Goal: Task Accomplishment & Management: Manage account settings

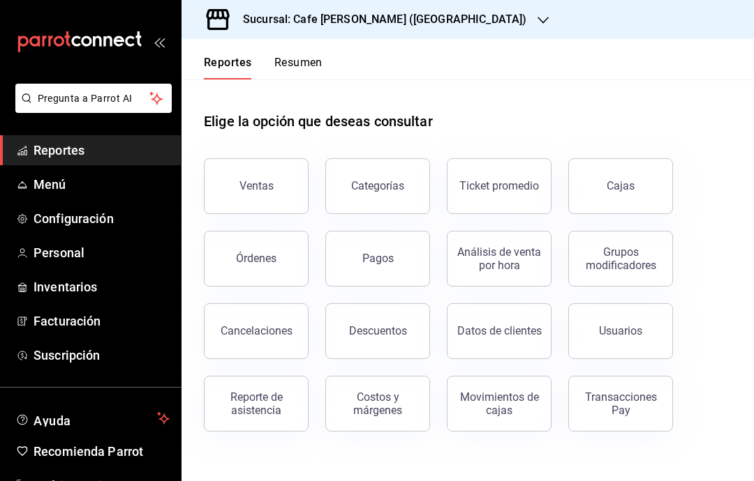
click at [444, 19] on div "Sucursal: Cafe [PERSON_NAME] ([GEOGRAPHIC_DATA])" at bounding box center [373, 19] width 361 height 39
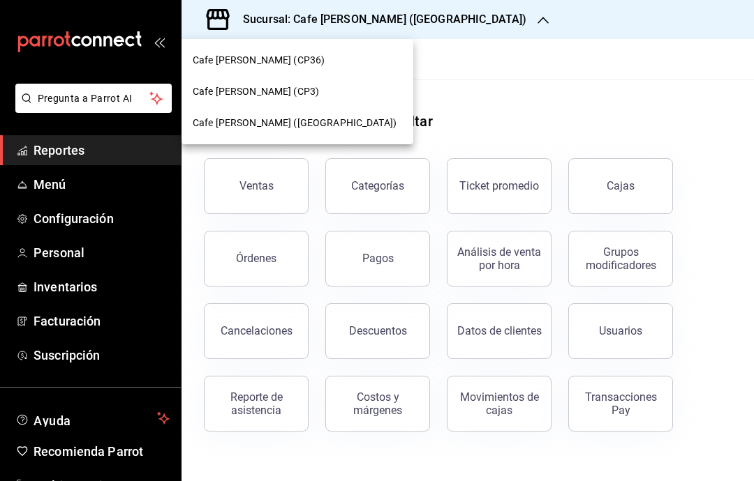
click at [338, 124] on div "Cafe [PERSON_NAME] ([GEOGRAPHIC_DATA])" at bounding box center [297, 123] width 209 height 15
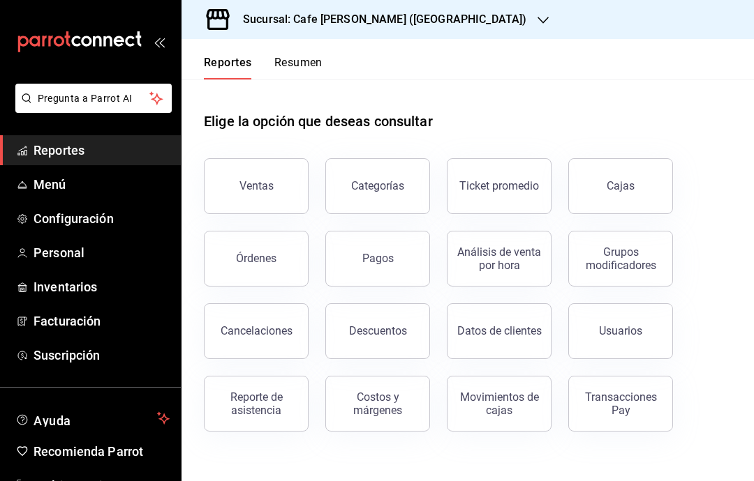
click at [364, 267] on button "Pagos" at bounding box center [377, 259] width 105 height 56
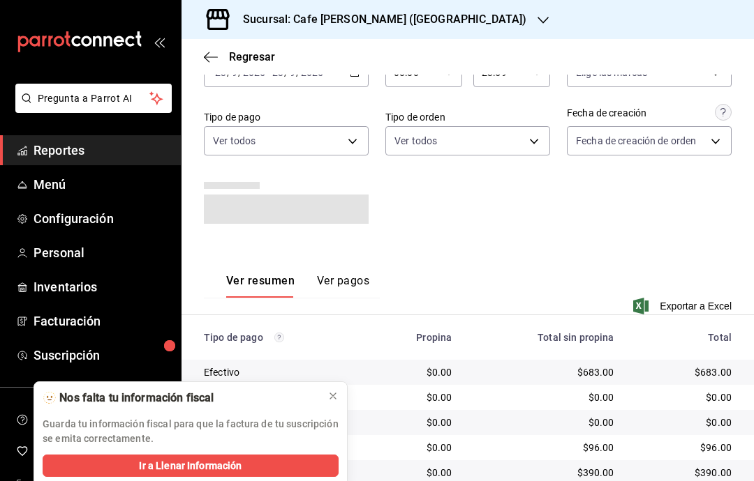
scroll to position [89, 0]
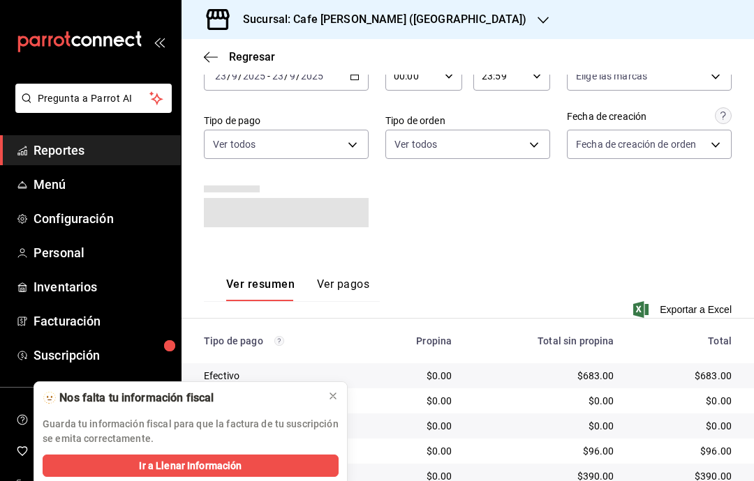
click at [324, 402] on button at bounding box center [333, 396] width 22 height 22
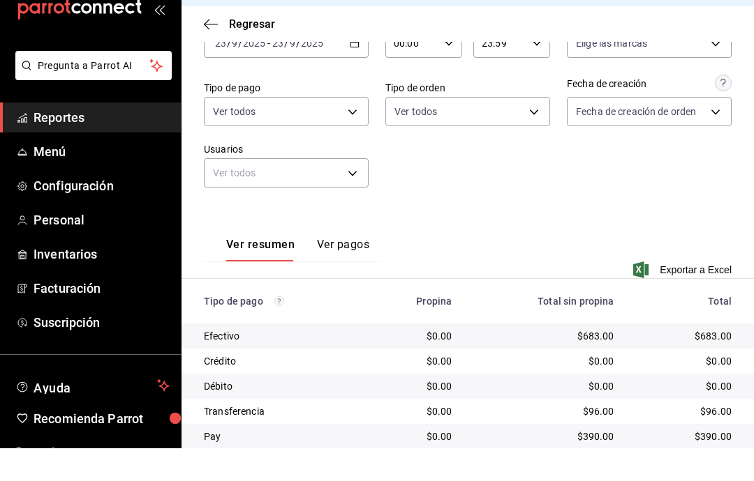
scroll to position [82, 0]
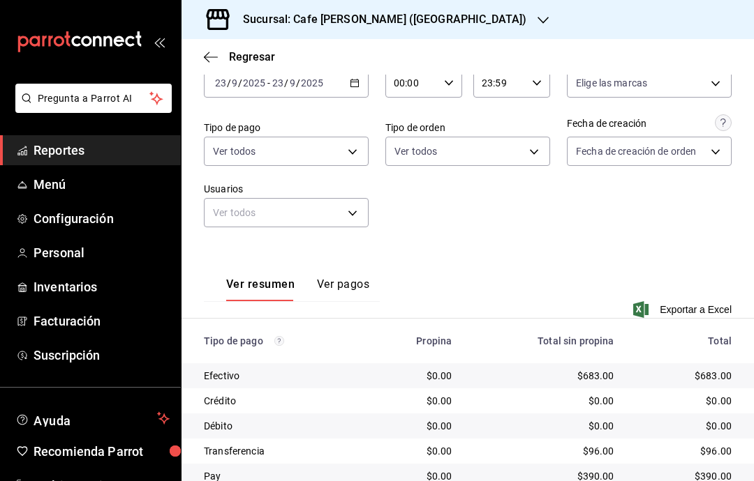
click at [349, 278] on button "Ver pagos" at bounding box center [343, 290] width 52 height 24
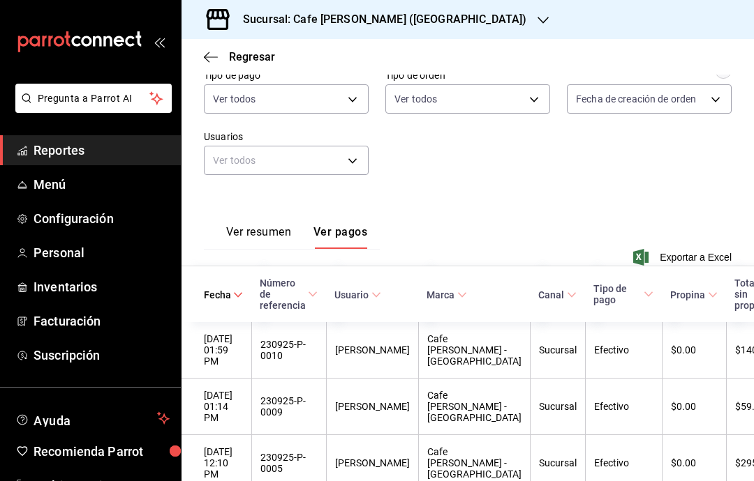
scroll to position [129, -1]
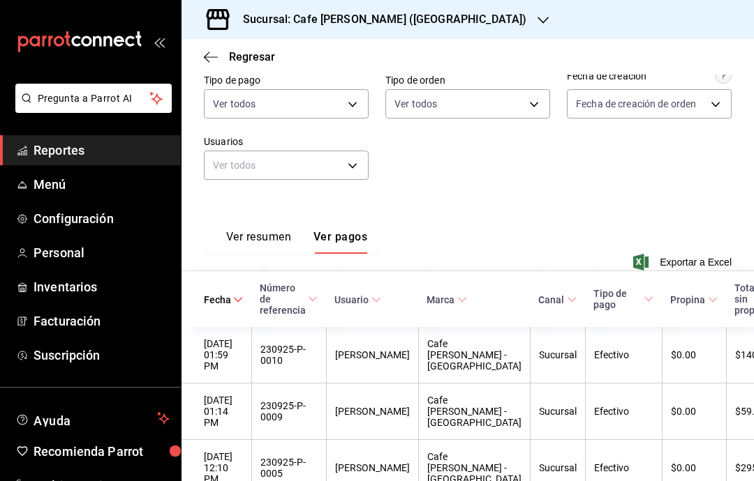
click at [263, 230] on button "Ver resumen" at bounding box center [258, 242] width 65 height 24
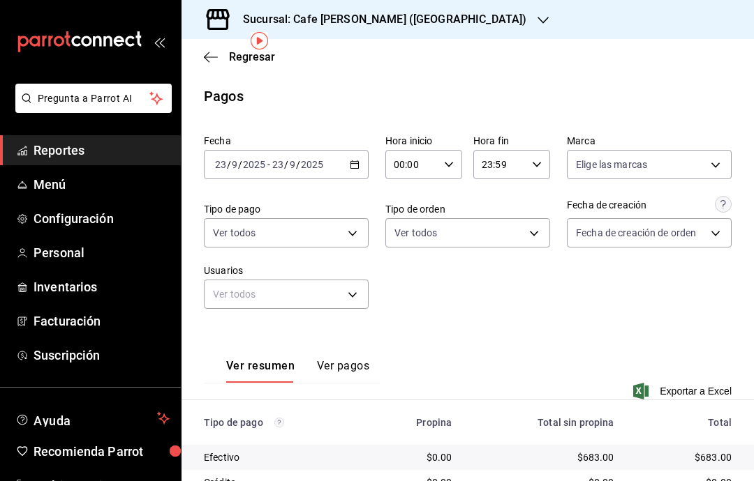
click at [347, 150] on div "[DATE] [DATE] - [DATE] [DATE]" at bounding box center [286, 164] width 165 height 29
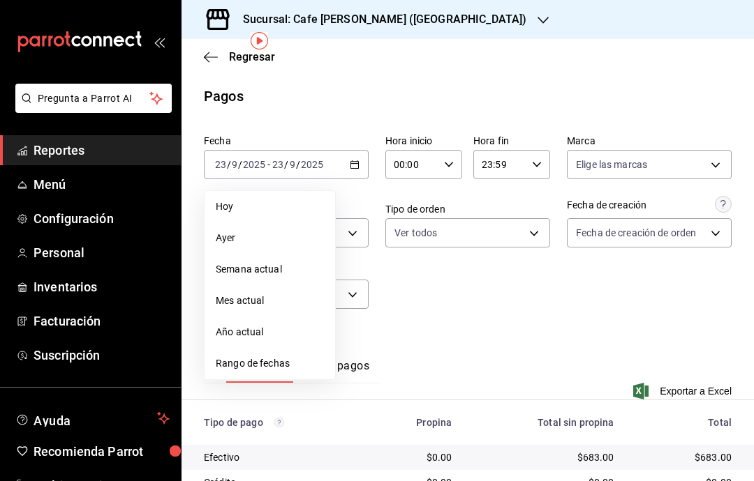
click at [284, 357] on span "Rango de fechas" at bounding box center [270, 364] width 108 height 15
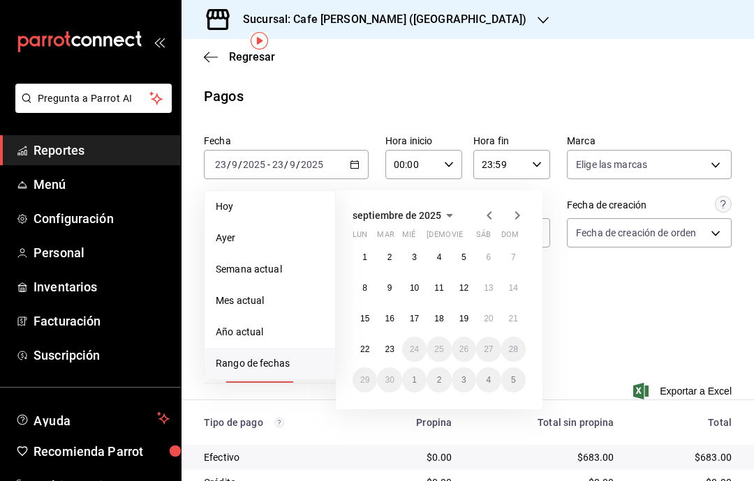
click at [511, 314] on abbr "21" at bounding box center [513, 319] width 9 height 10
click at [523, 306] on button "21" at bounding box center [513, 318] width 24 height 25
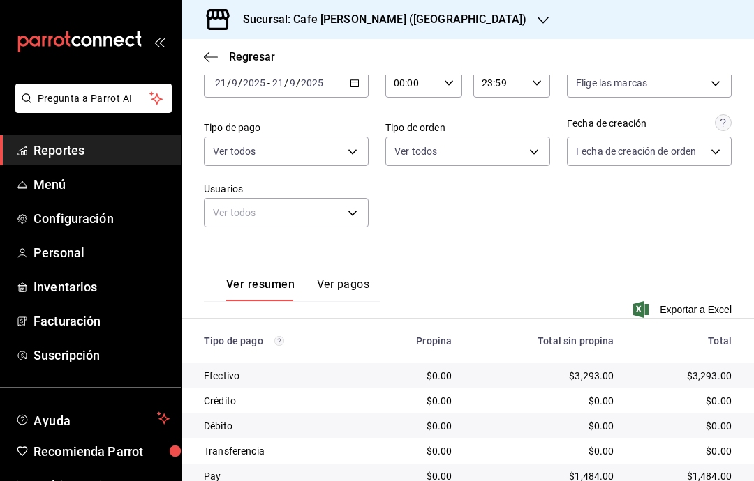
scroll to position [82, 0]
click at [348, 91] on body "Pregunta a Parrot AI Reportes Menú Configuración Personal Inventarios Facturaci…" at bounding box center [377, 240] width 754 height 481
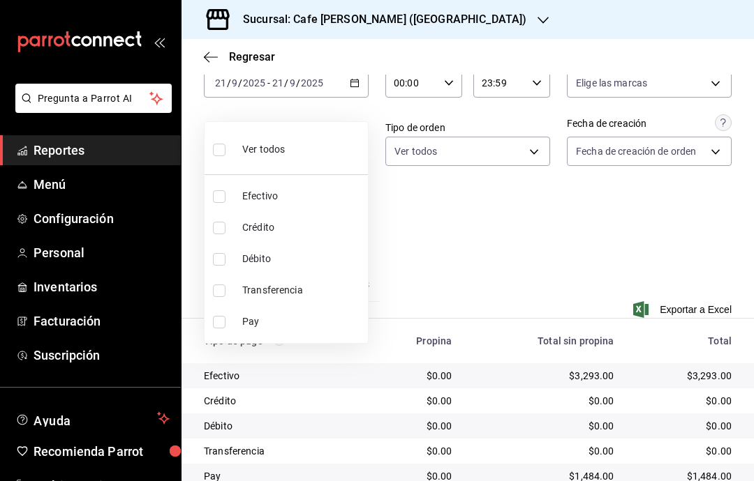
click at [446, 203] on div at bounding box center [377, 240] width 754 height 481
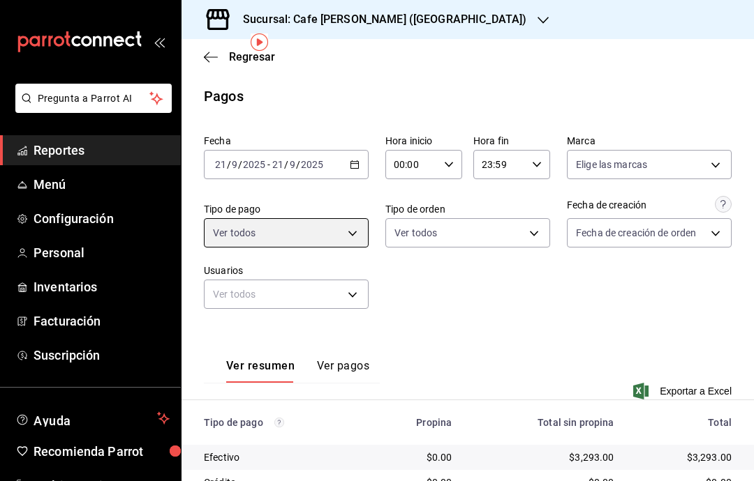
scroll to position [0, 0]
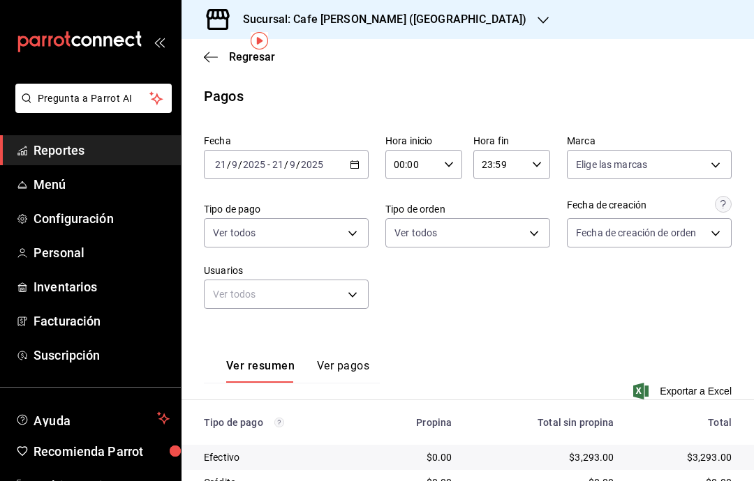
click at [352, 160] on icon "button" at bounding box center [355, 165] width 10 height 10
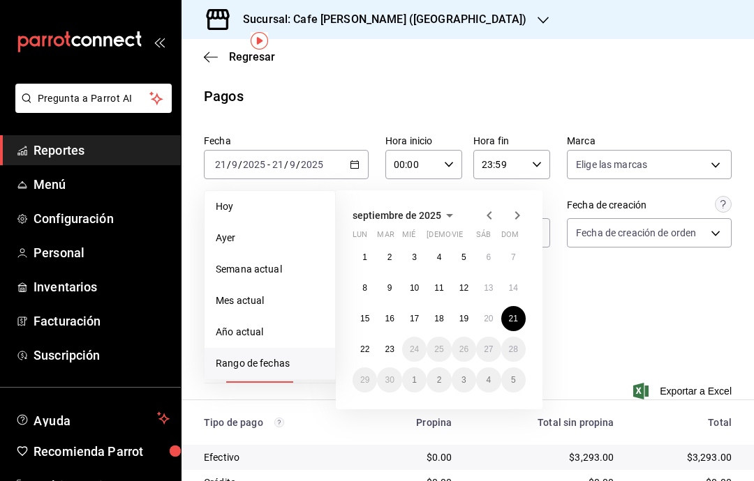
click at [334, 223] on li "Ayer" at bounding box center [269, 238] width 130 height 31
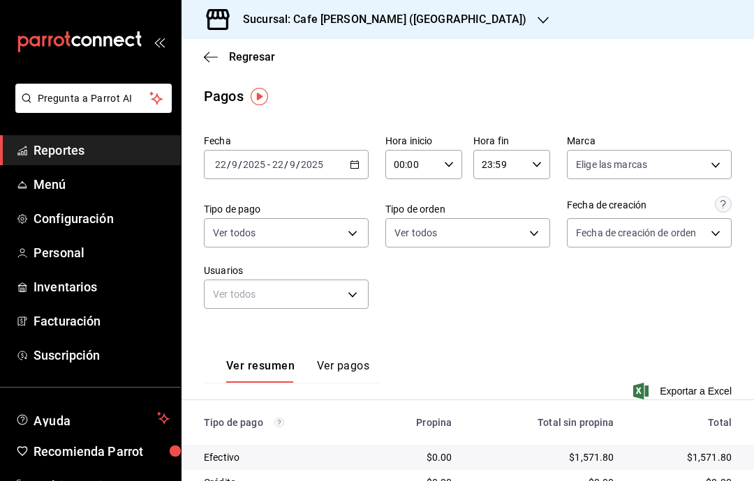
click at [204, 54] on icon "button" at bounding box center [211, 57] width 14 height 13
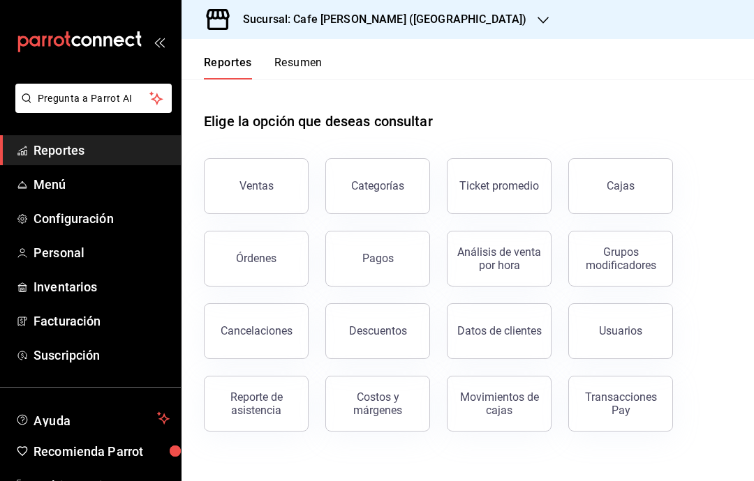
click at [594, 187] on link "Cajas" at bounding box center [620, 186] width 105 height 56
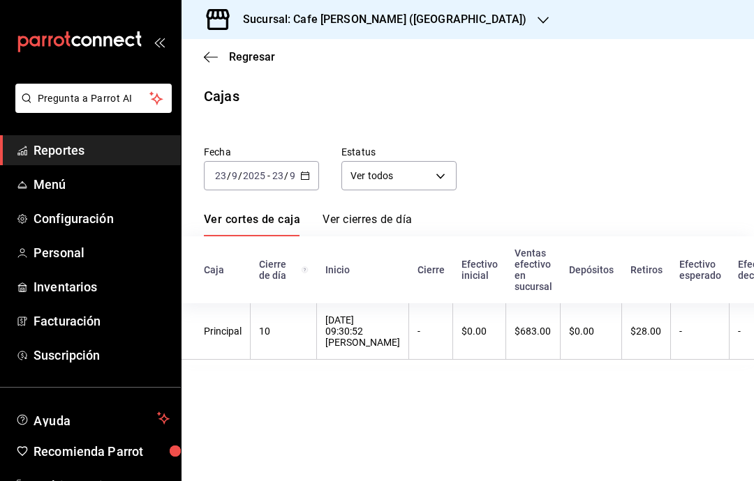
click at [309, 176] on \(Stroke\) "button" at bounding box center [305, 176] width 8 height 8
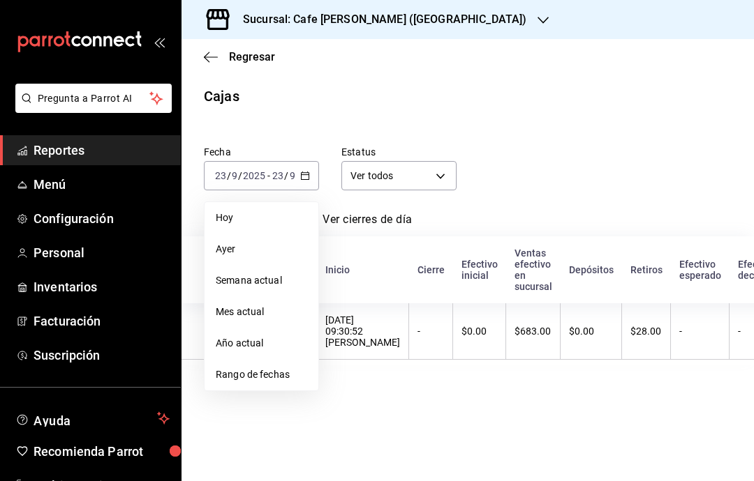
click at [274, 371] on span "Rango de fechas" at bounding box center [261, 375] width 91 height 15
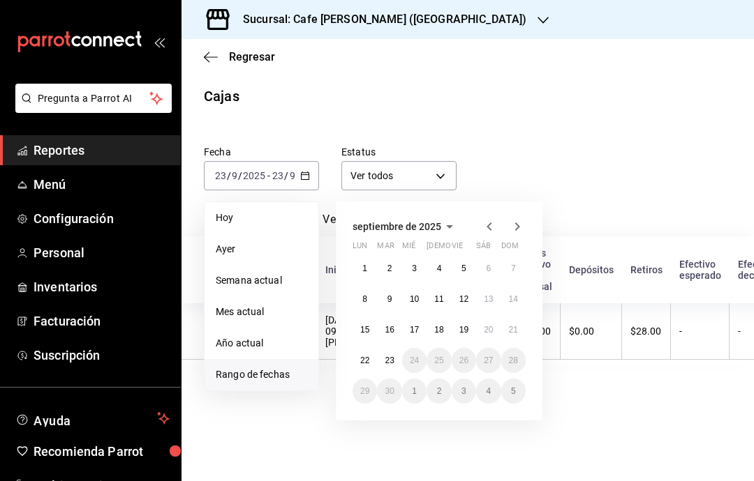
click at [516, 331] on abbr "21" at bounding box center [513, 330] width 9 height 10
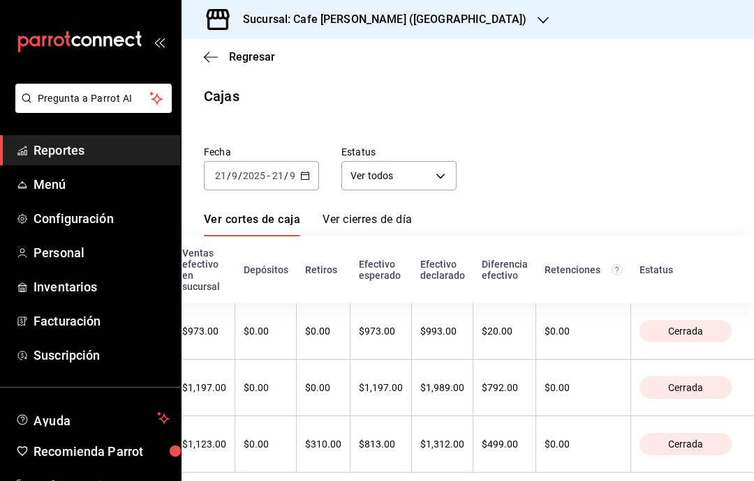
scroll to position [0, 398]
click at [389, 213] on link "Ver cierres de día" at bounding box center [366, 225] width 89 height 24
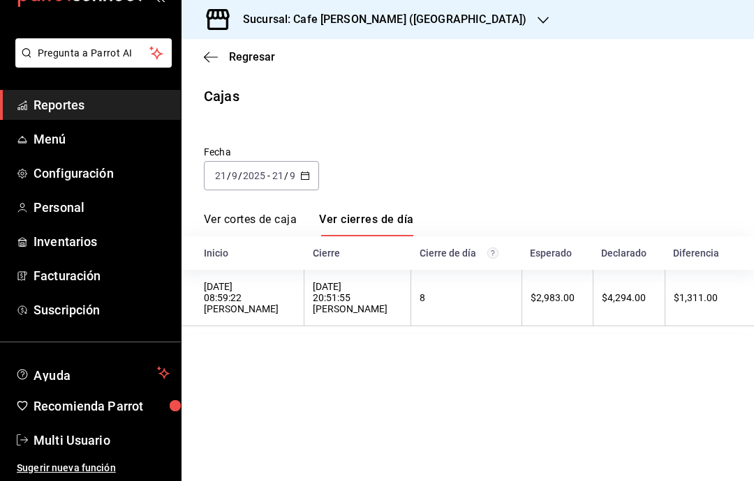
scroll to position [45, 0]
click at [3, 327] on div "Pregunta a Parrot AI Reportes Menú Configuración Personal Inventarios Facturaci…" at bounding box center [90, 259] width 181 height 443
click at [292, 170] on input "9" at bounding box center [292, 175] width 7 height 11
click at [294, 161] on div "[DATE] [DATE] - [DATE] [DATE]" at bounding box center [261, 175] width 115 height 29
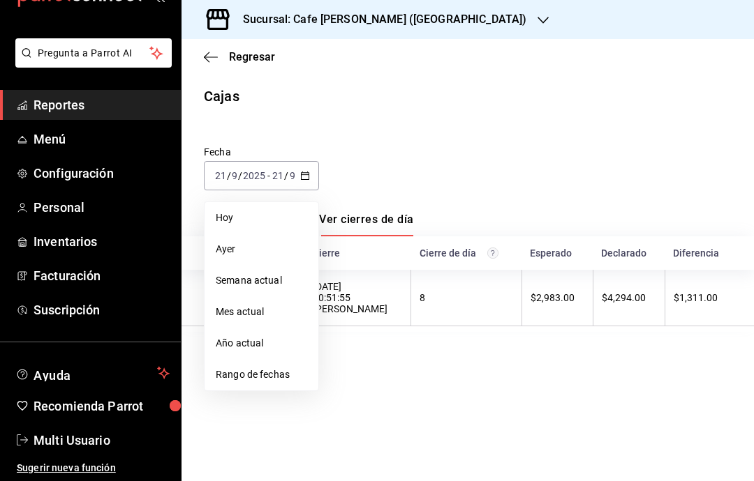
click at [235, 242] on span "Ayer" at bounding box center [261, 249] width 91 height 15
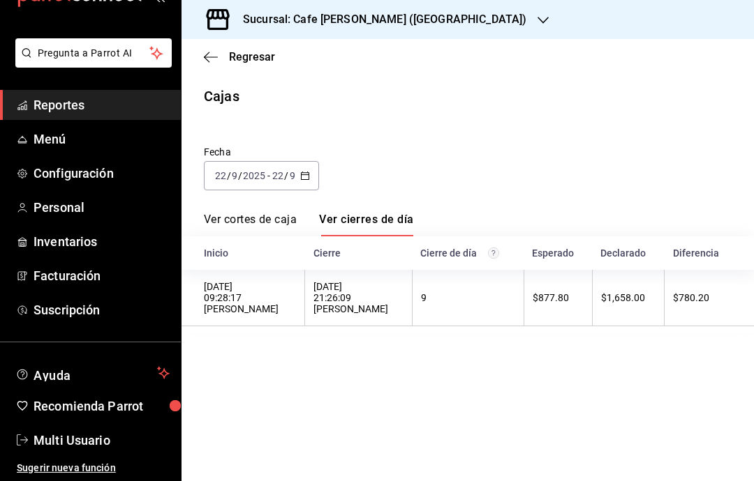
click at [421, 25] on h3 "Sucursal: Cafe [PERSON_NAME] ([GEOGRAPHIC_DATA])" at bounding box center [379, 19] width 294 height 17
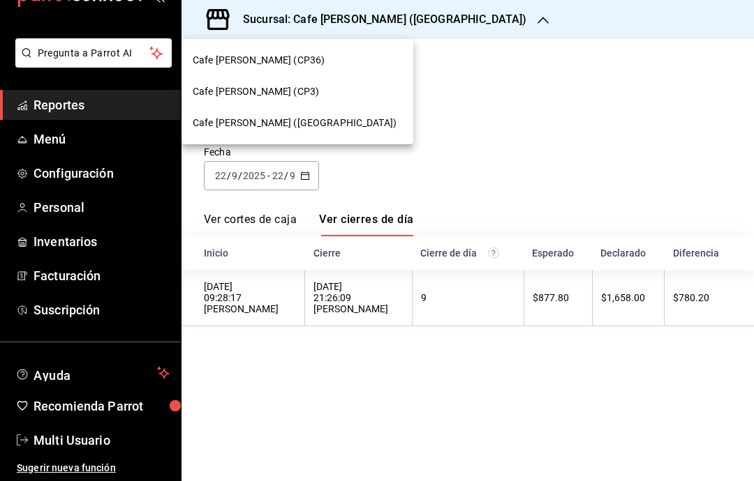
click at [304, 93] on div "Cafe [PERSON_NAME] (CP3)" at bounding box center [297, 91] width 209 height 15
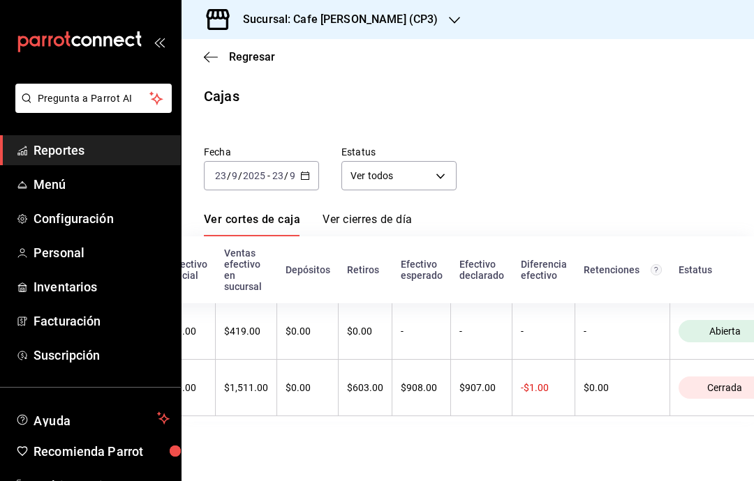
scroll to position [0, 344]
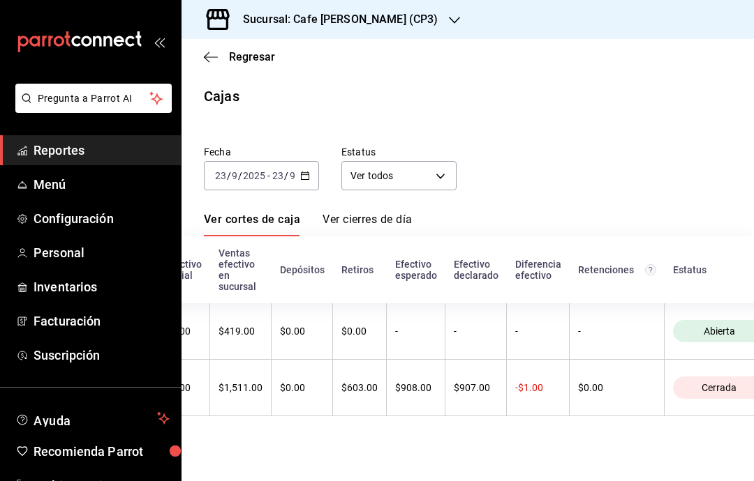
click at [396, 15] on div "Sucursal: Cafe [PERSON_NAME] (CP3)" at bounding box center [329, 19] width 273 height 39
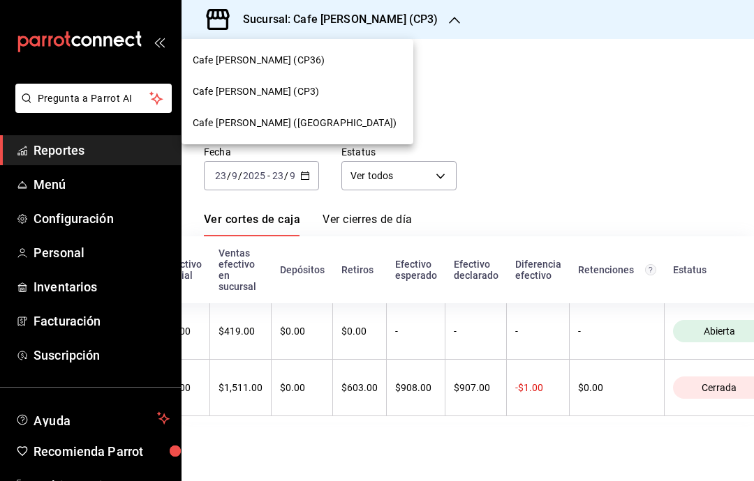
click at [613, 59] on div at bounding box center [377, 240] width 754 height 481
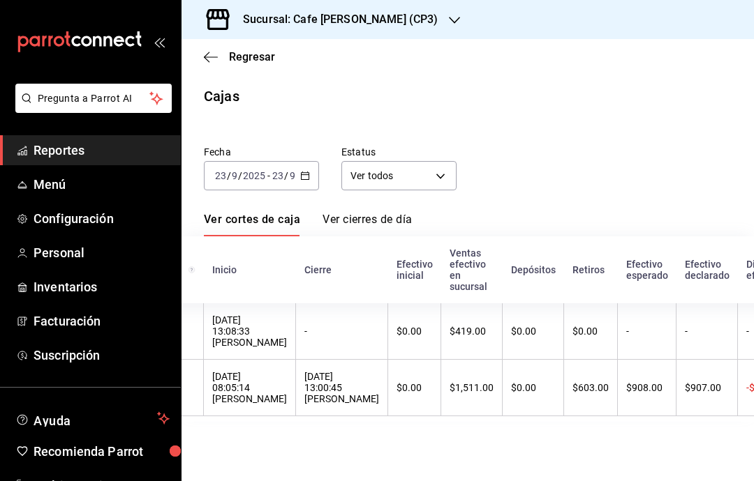
scroll to position [0, 116]
